Goal: Information Seeking & Learning: Learn about a topic

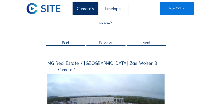
scroll to position [3, 0]
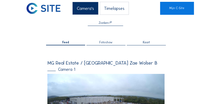
click at [104, 62] on div "MG Real Estate / [GEOGRAPHIC_DATA] Zae Wolser B" at bounding box center [105, 63] width 117 height 5
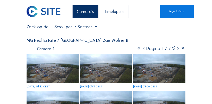
click at [50, 86] on div "[DATE] 08:16 CEST" at bounding box center [38, 87] width 23 height 3
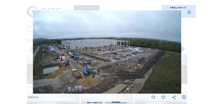
click at [19, 25] on div "Scroll om door de tijd te reizen | Druk op de 'Alt'-[PERSON_NAME] + scroll om t…" at bounding box center [107, 52] width 214 height 104
click at [44, 62] on div "Scroll om door de tijd te reizen | Druk op de 'Alt'-[PERSON_NAME] + scroll om t…" at bounding box center [107, 52] width 214 height 104
click at [190, 13] on icon at bounding box center [189, 12] width 4 height 4
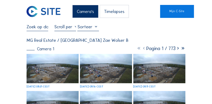
click at [59, 68] on img at bounding box center [53, 68] width 52 height 29
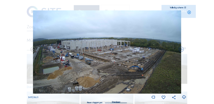
click at [183, 99] on icon at bounding box center [184, 97] width 4 height 5
click at [194, 77] on div "Scroll om door de tijd te reizen | Druk op de 'Alt'-knop + scroll om te Zoomen …" at bounding box center [107, 52] width 214 height 104
click at [185, 98] on icon at bounding box center [184, 97] width 4 height 5
click at [200, 70] on div "Scroll om door de tijd te reizen | Druk op de 'Alt'-knop + scroll om te Zoomen …" at bounding box center [107, 52] width 214 height 104
click at [185, 98] on icon at bounding box center [184, 97] width 4 height 5
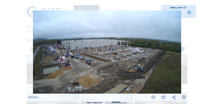
click at [190, 13] on icon at bounding box center [189, 12] width 4 height 4
